Goal: Information Seeking & Learning: Learn about a topic

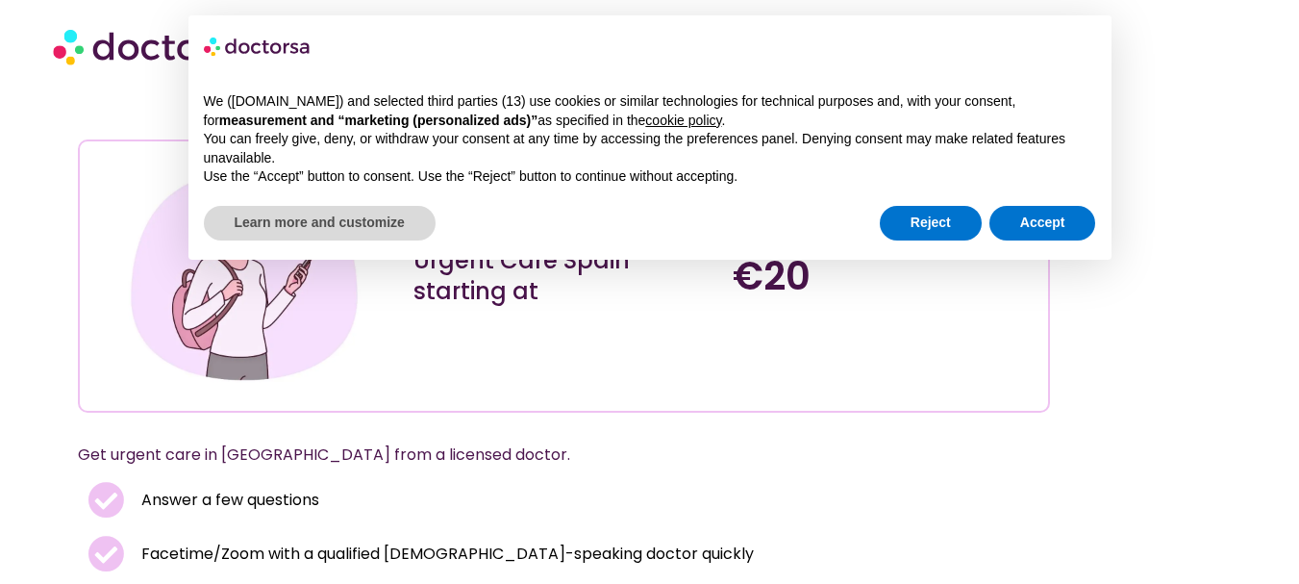
scroll to position [96, 0]
click at [952, 226] on button "Reject" at bounding box center [931, 223] width 102 height 35
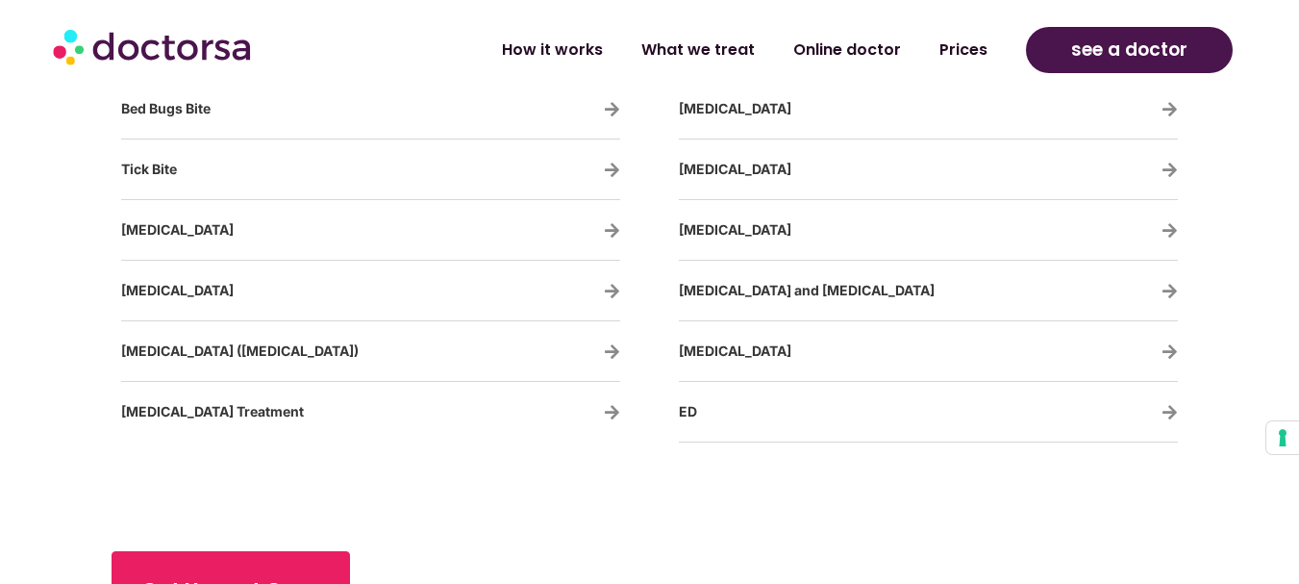
scroll to position [3943, 0]
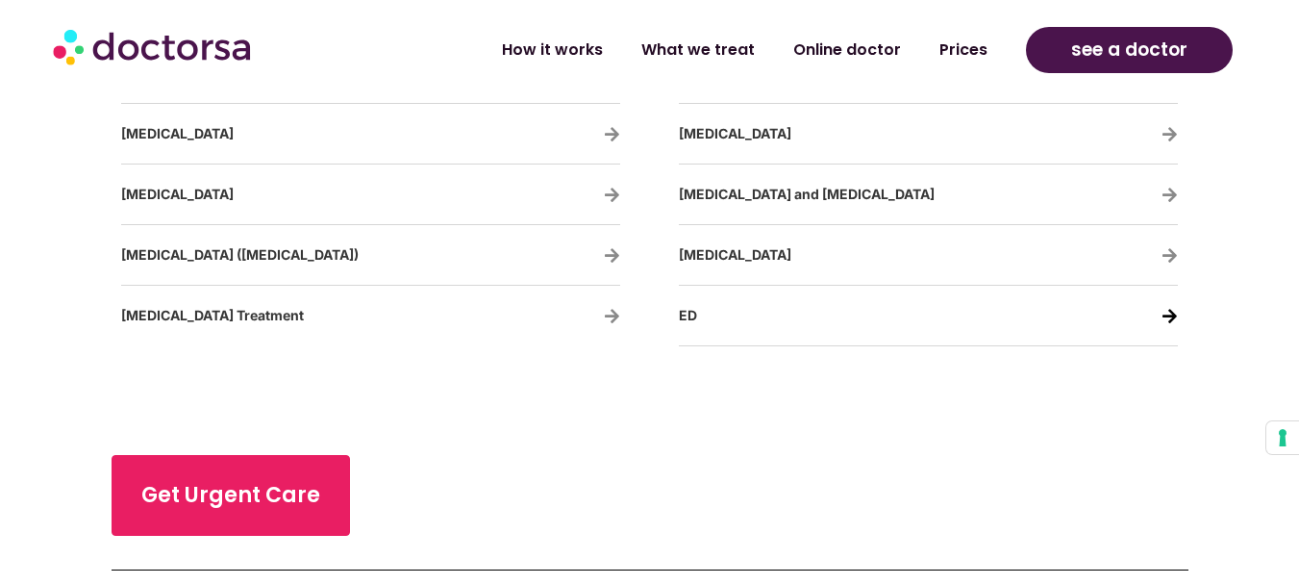
click at [1167, 314] on icon at bounding box center [1170, 316] width 16 height 16
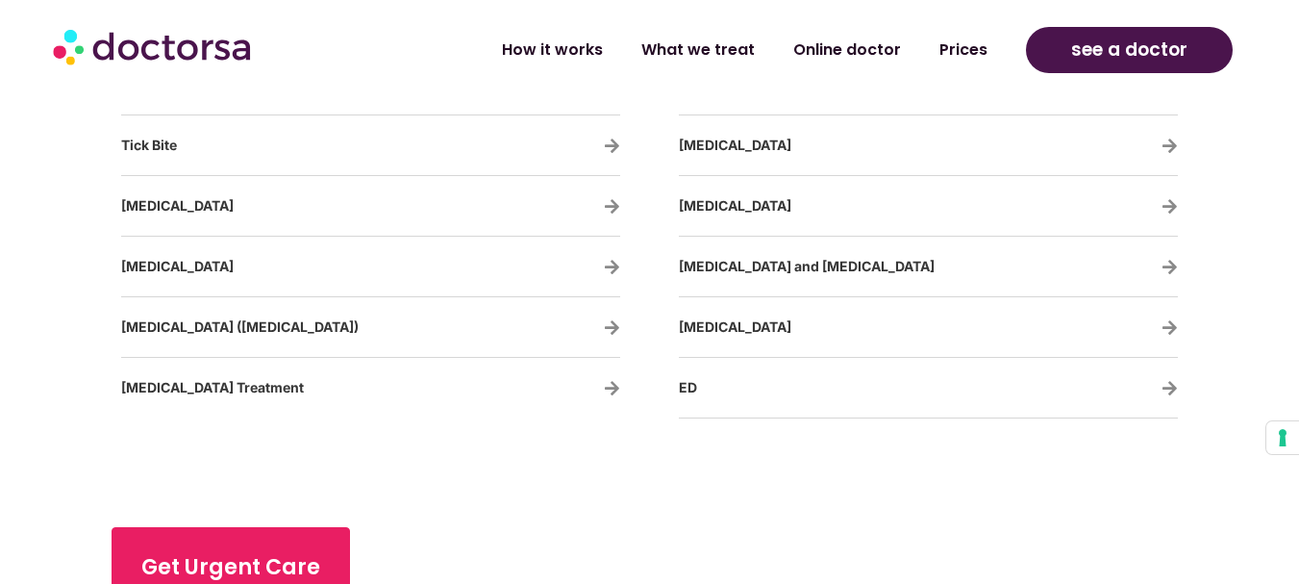
scroll to position [3750, 0]
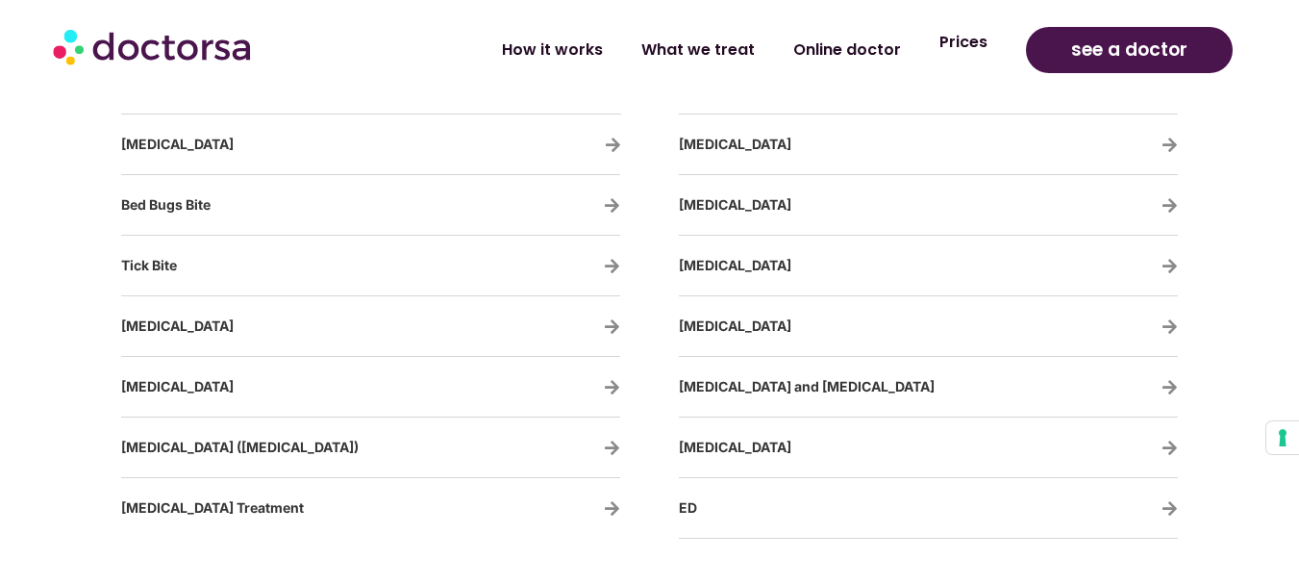
click at [963, 49] on link "Prices" at bounding box center [963, 42] width 87 height 44
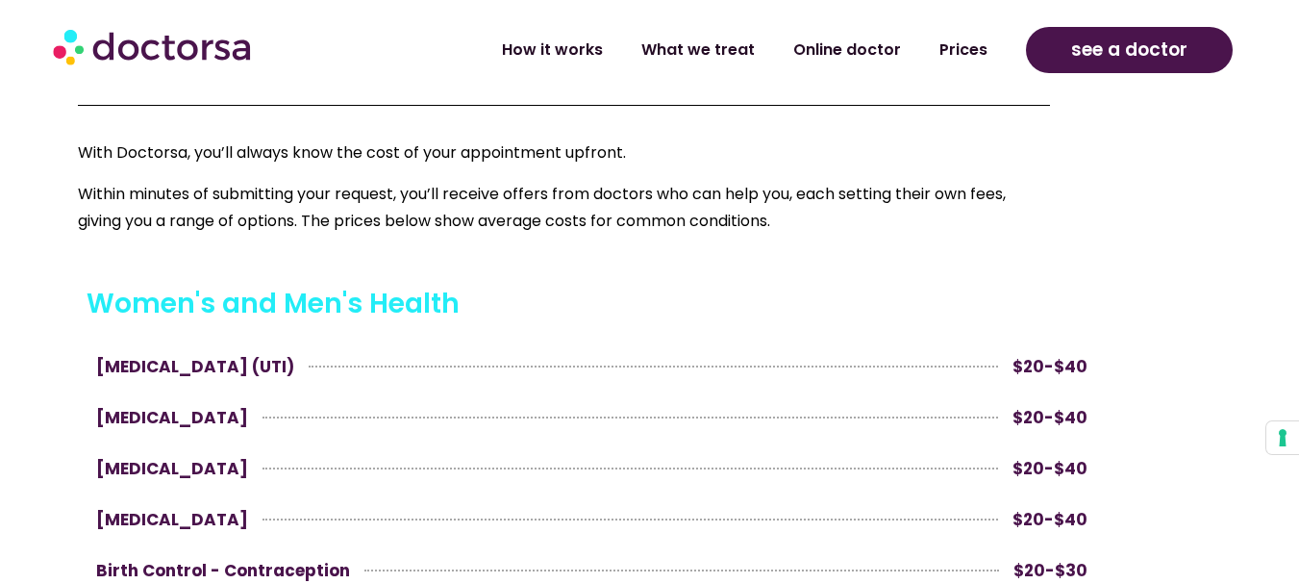
scroll to position [769, 0]
click at [575, 55] on link "How it works" at bounding box center [552, 42] width 139 height 44
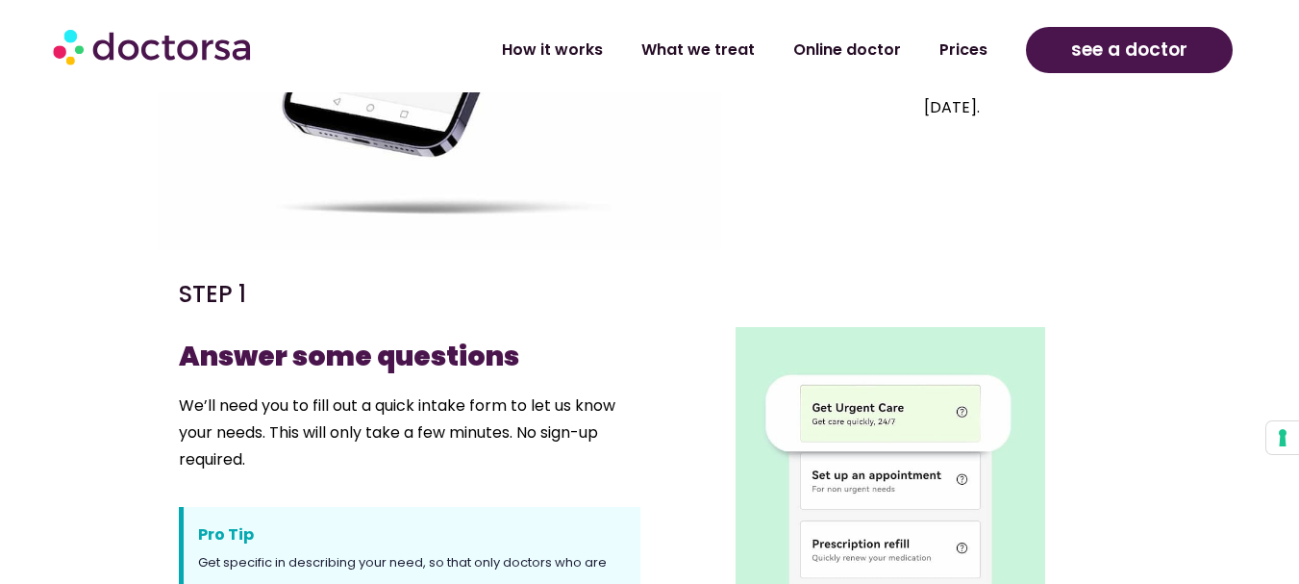
scroll to position [327, 0]
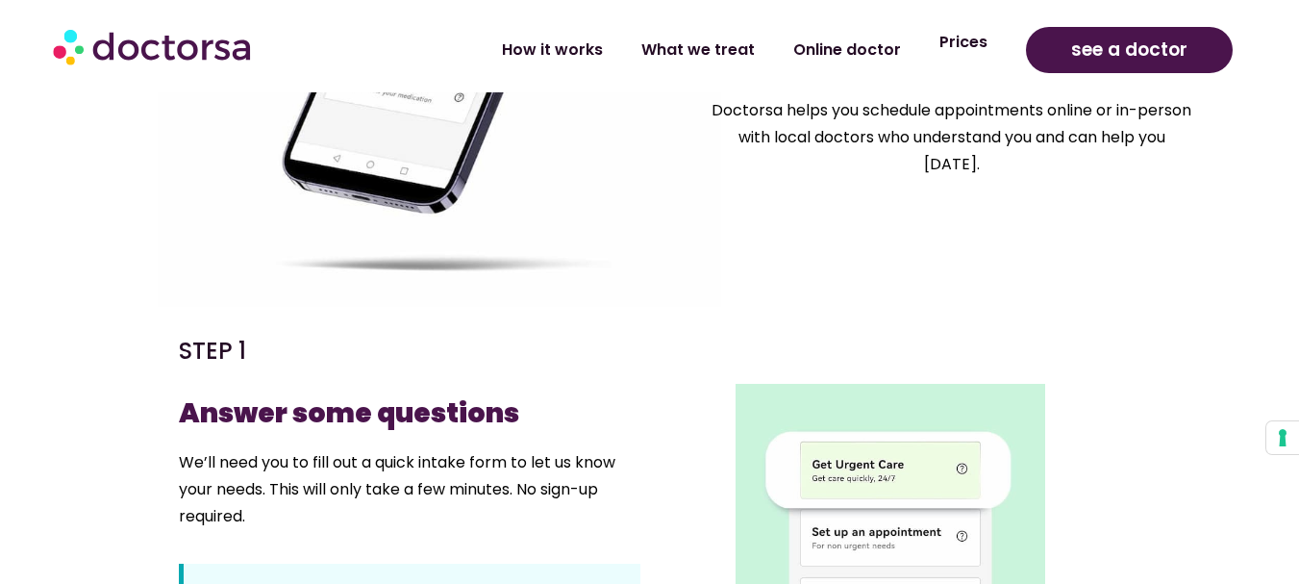
click at [983, 52] on link "Prices" at bounding box center [963, 42] width 87 height 44
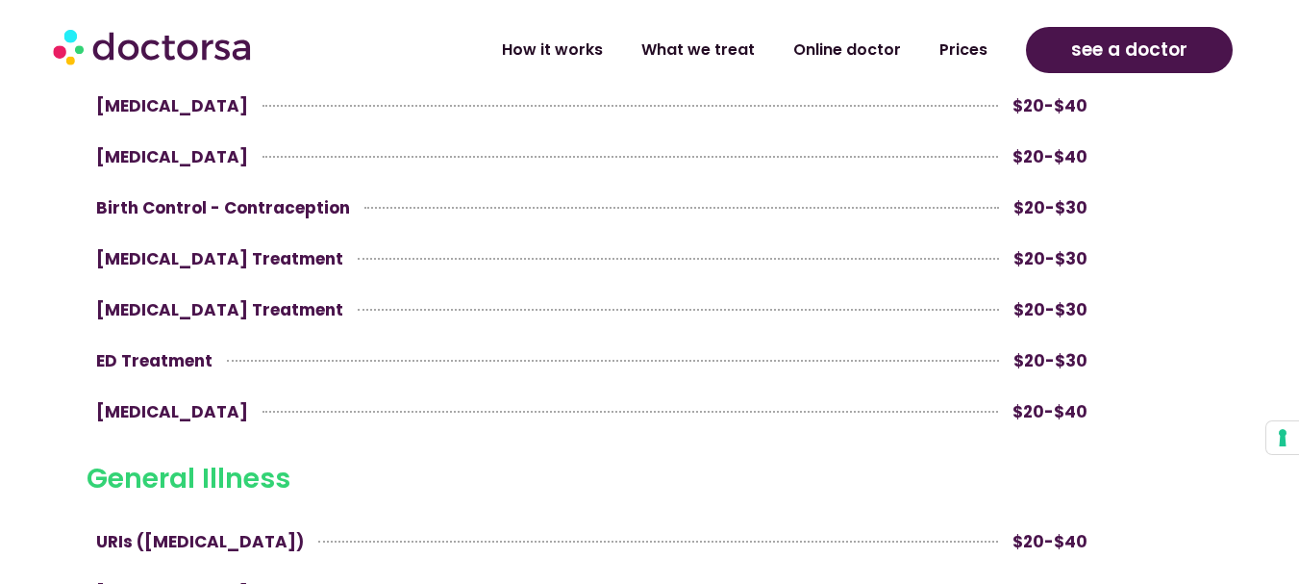
scroll to position [1154, 0]
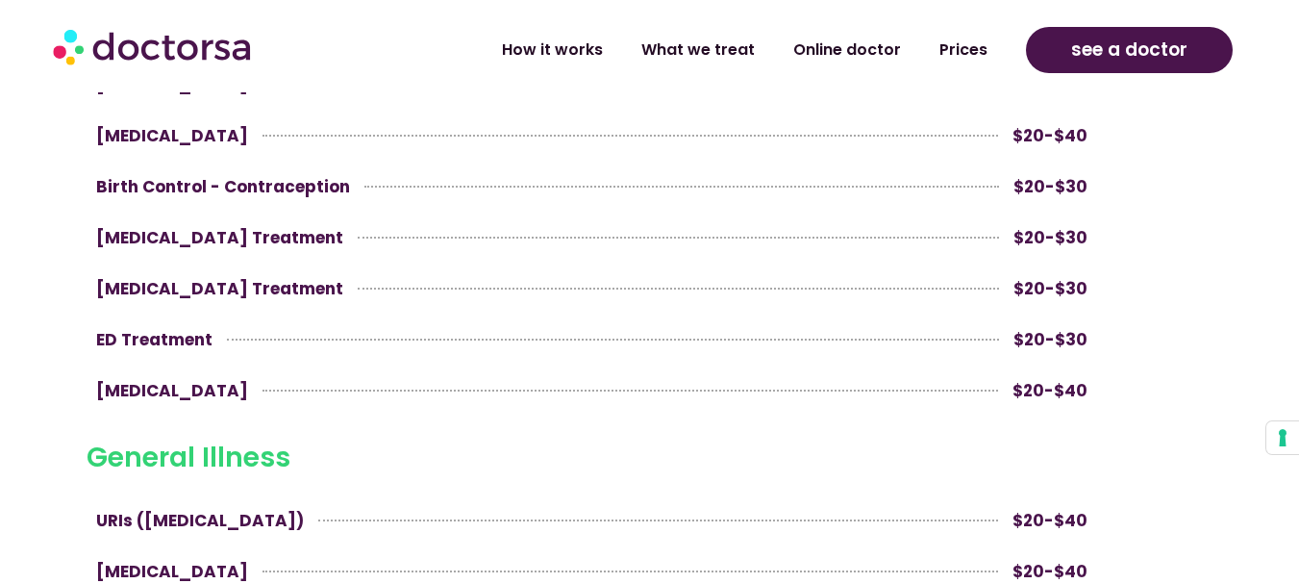
click at [169, 341] on span "ED Treatment" at bounding box center [154, 339] width 116 height 27
click at [1045, 342] on span "$20-$30" at bounding box center [1051, 339] width 74 height 27
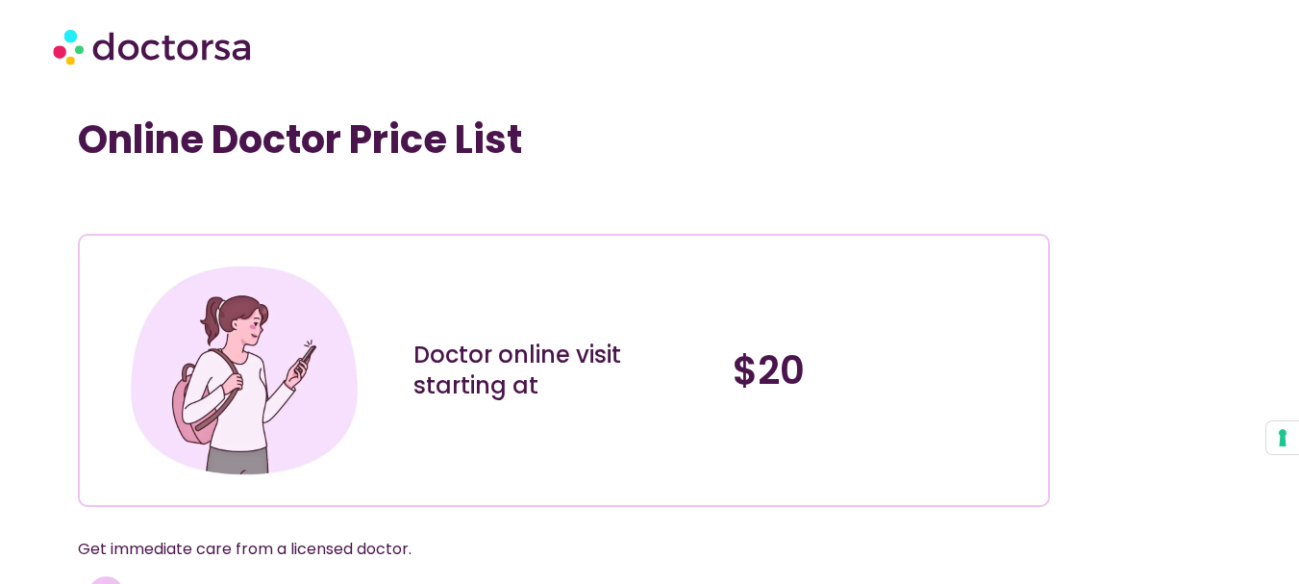
scroll to position [0, 0]
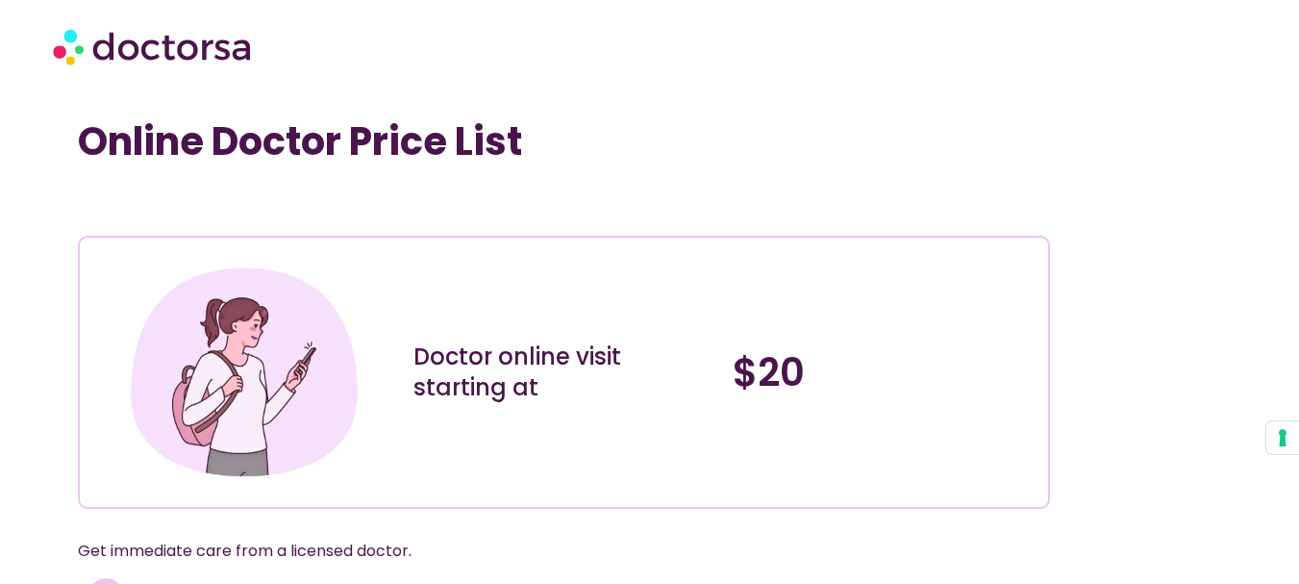
click at [163, 62] on img at bounding box center [154, 46] width 202 height 58
